Goal: Navigation & Orientation: Find specific page/section

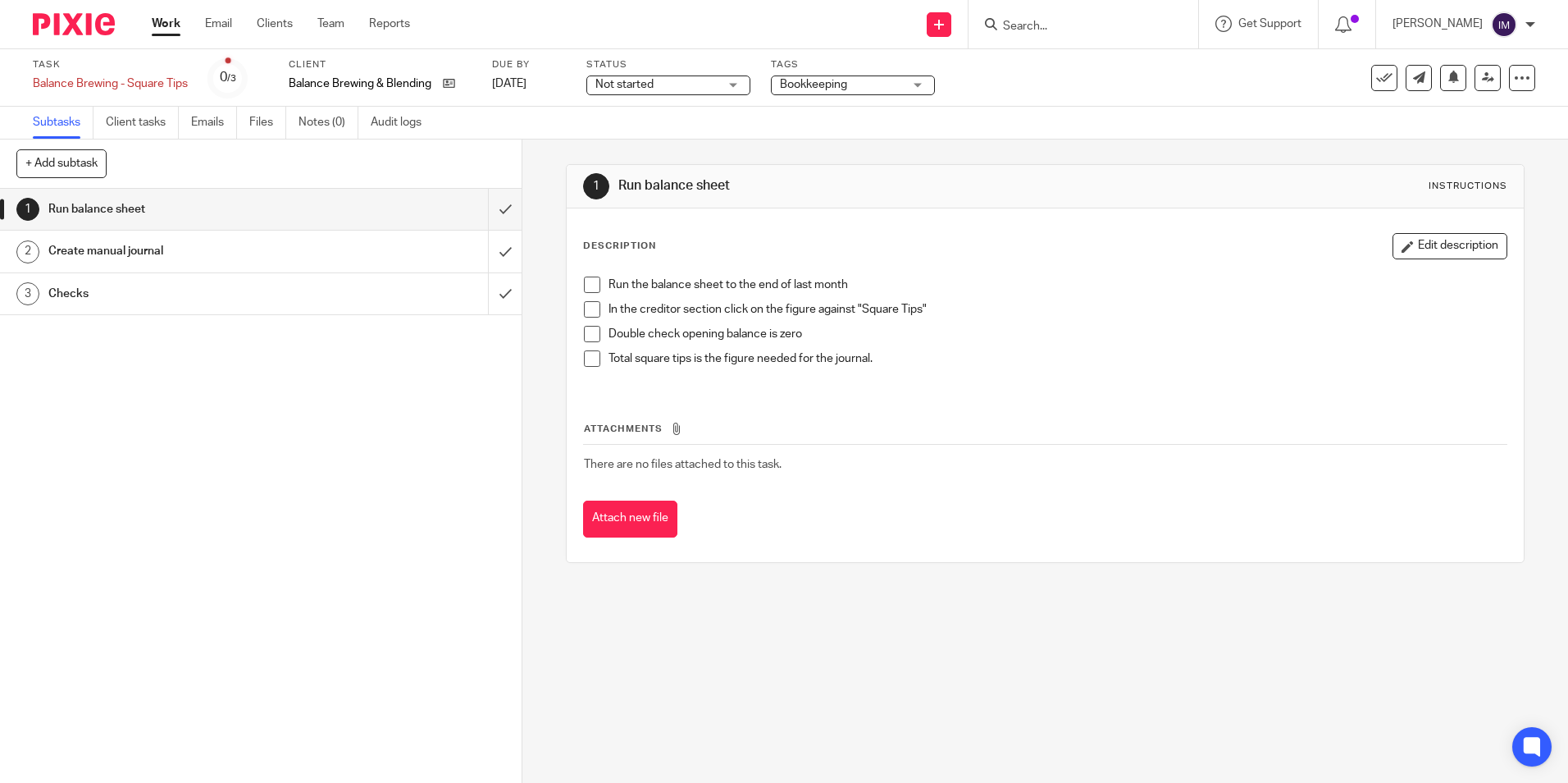
click at [173, 26] on link "Work" at bounding box center [166, 23] width 29 height 16
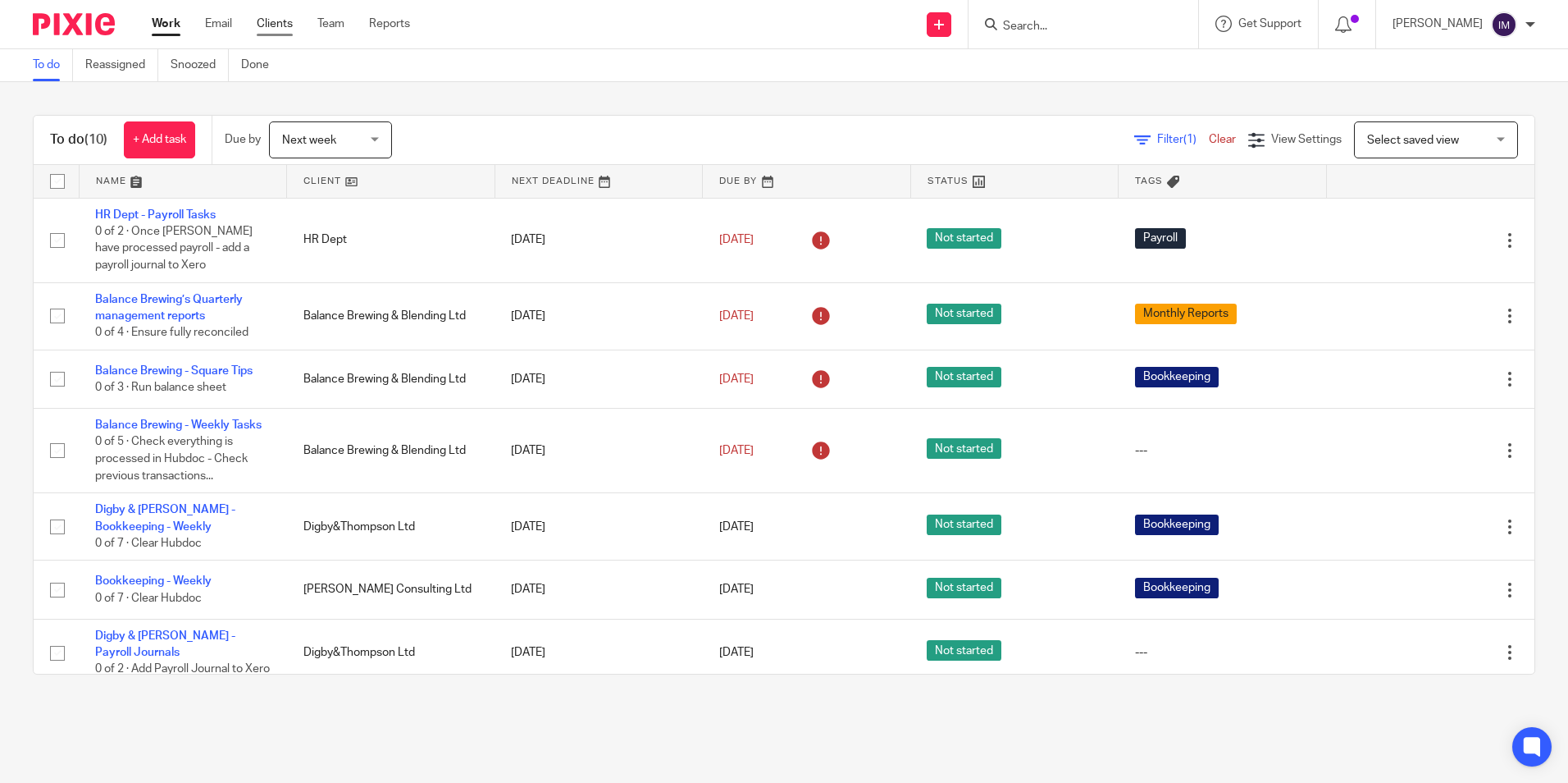
click at [282, 22] on link "Clients" at bounding box center [275, 23] width 36 height 16
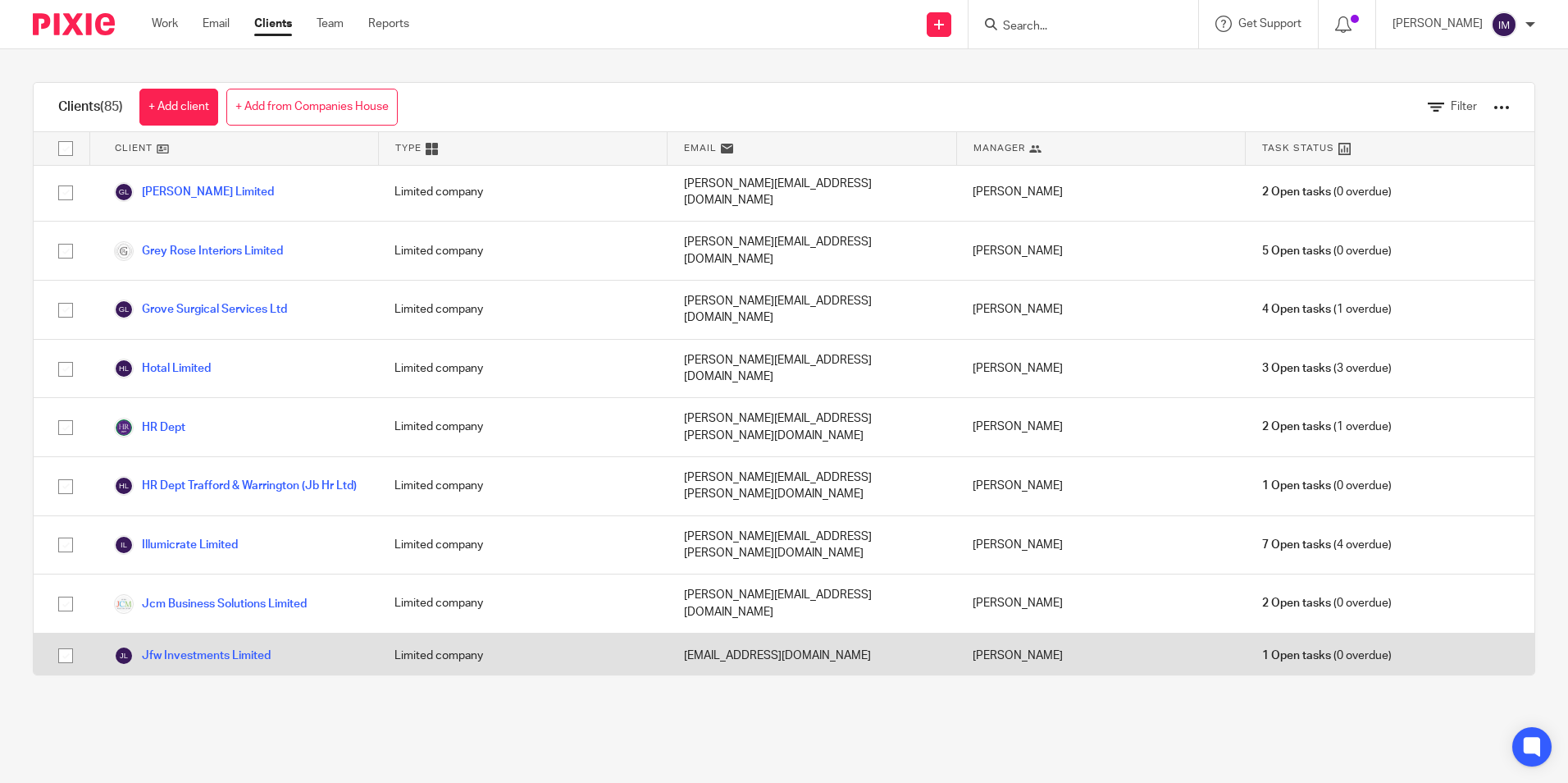
scroll to position [1559, 0]
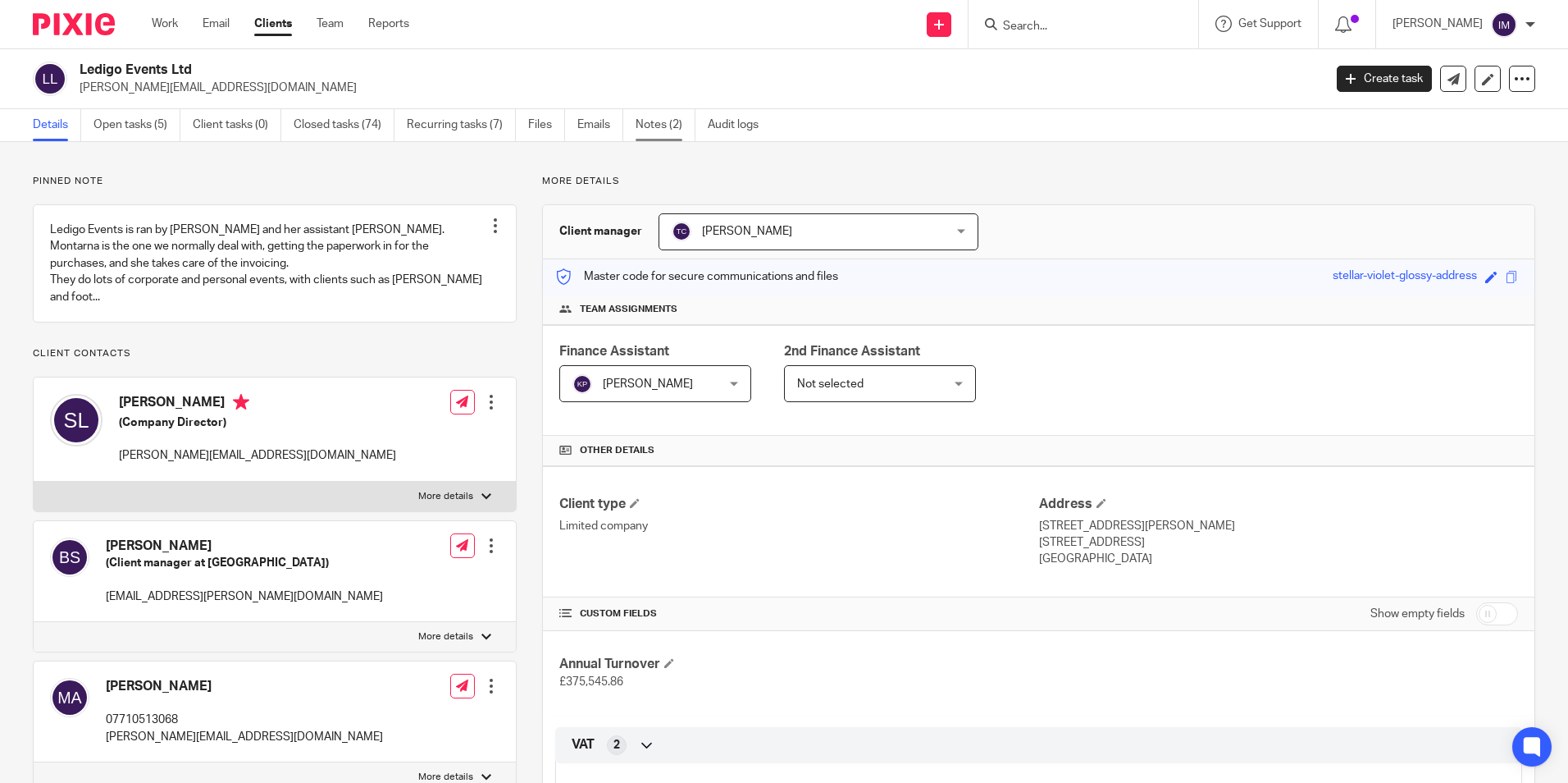
click at [642, 113] on link "Notes (2)" at bounding box center [665, 125] width 60 height 32
